Goal: Task Accomplishment & Management: Complete application form

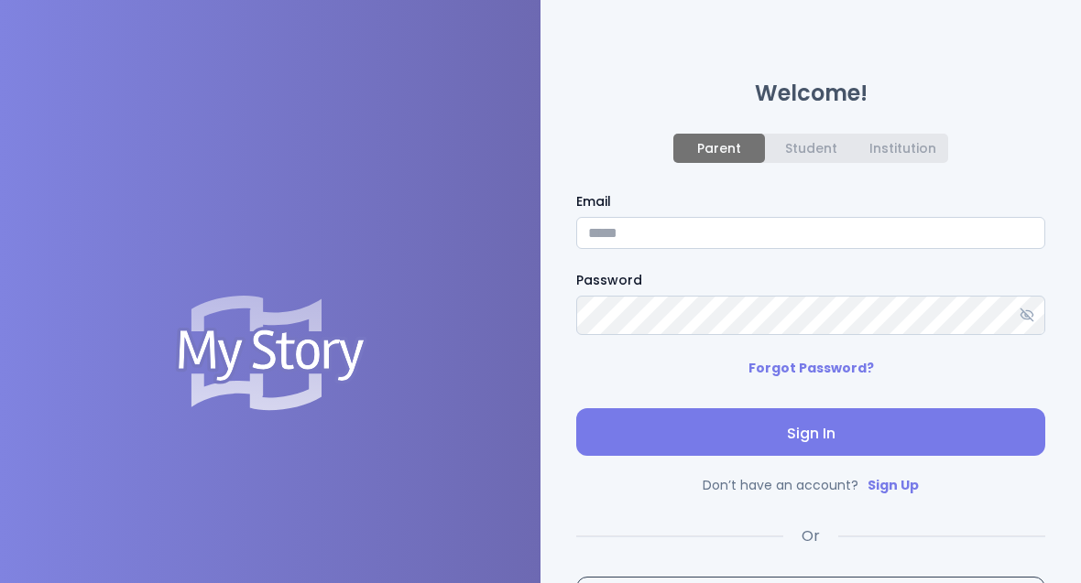
click at [307, 360] on img at bounding box center [270, 353] width 191 height 115
click at [306, 359] on img at bounding box center [270, 353] width 191 height 115
click at [299, 358] on img at bounding box center [270, 353] width 191 height 115
click at [829, 142] on div "Student" at bounding box center [811, 148] width 52 height 15
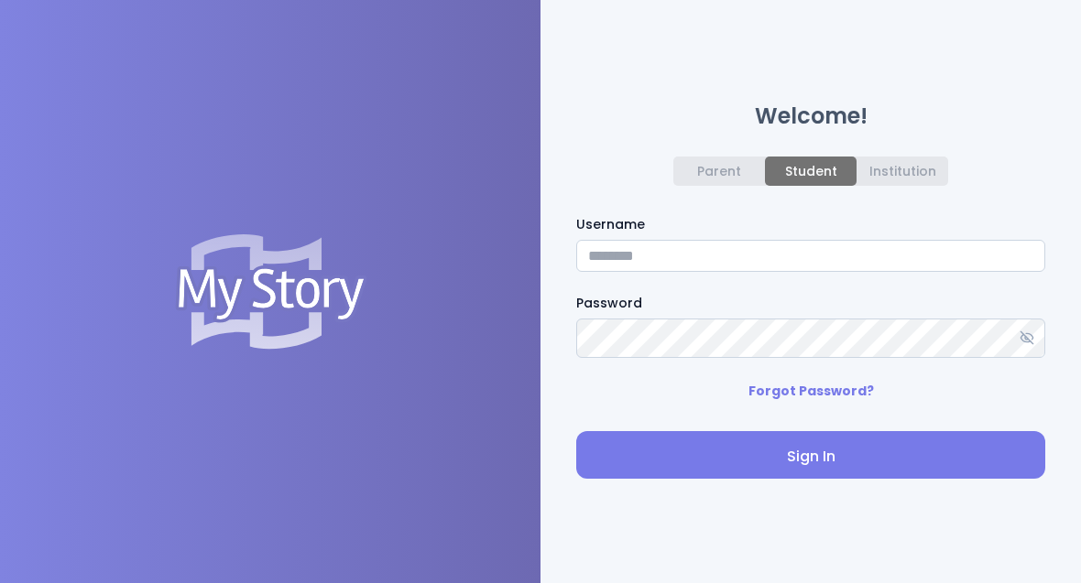
click at [899, 157] on div "Institution" at bounding box center [902, 171] width 92 height 29
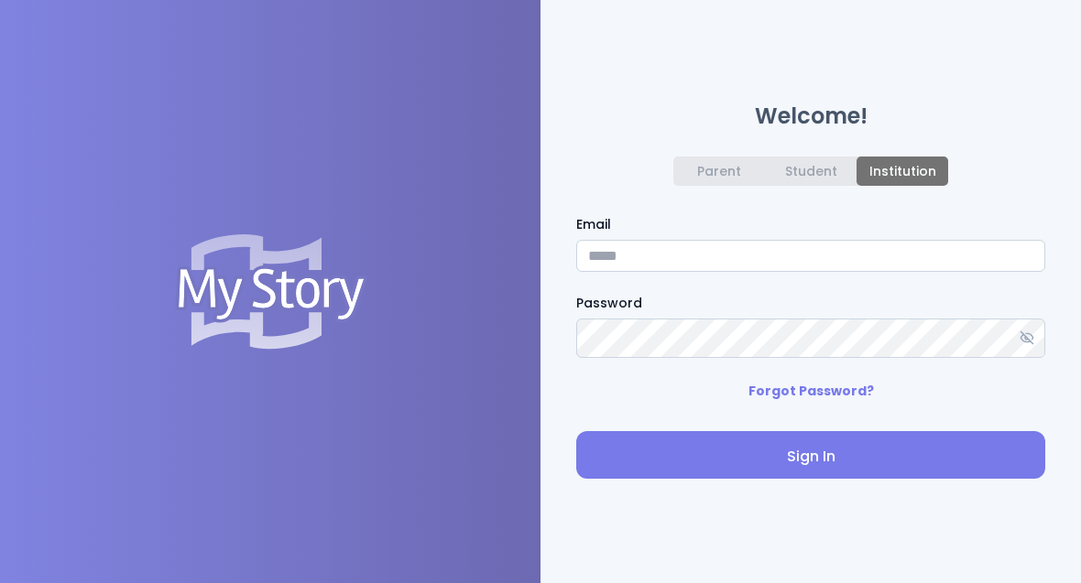
click at [723, 172] on div "Parent" at bounding box center [719, 171] width 44 height 15
